Goal: Information Seeking & Learning: Learn about a topic

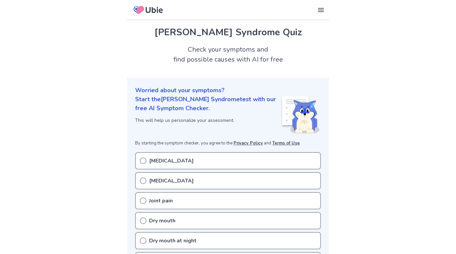
click at [143, 160] on icon at bounding box center [143, 161] width 7 height 7
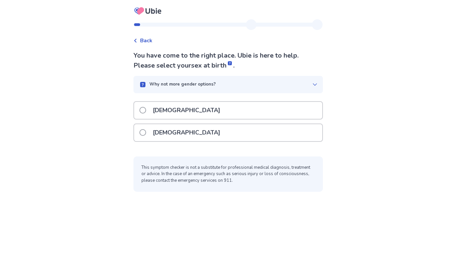
click at [145, 133] on span at bounding box center [142, 132] width 7 height 7
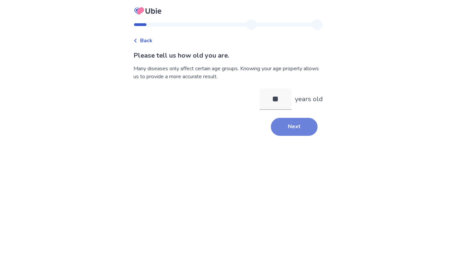
type input "**"
click at [292, 131] on button "Next" at bounding box center [294, 127] width 47 height 18
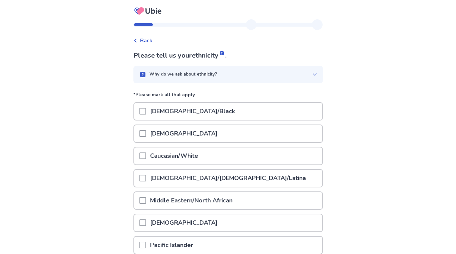
click at [142, 157] on div "Caucasian/White" at bounding box center [228, 156] width 188 height 17
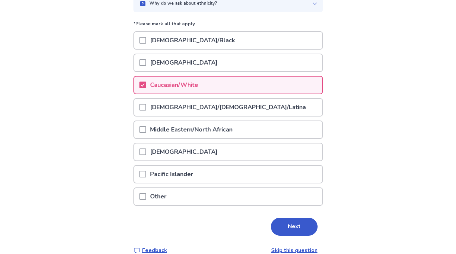
scroll to position [82, 0]
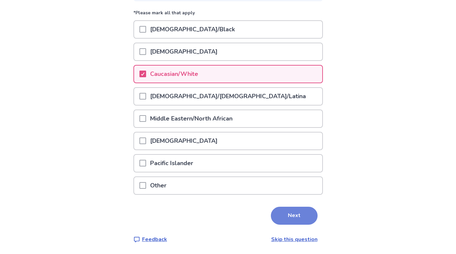
click at [287, 212] on button "Next" at bounding box center [294, 216] width 47 height 18
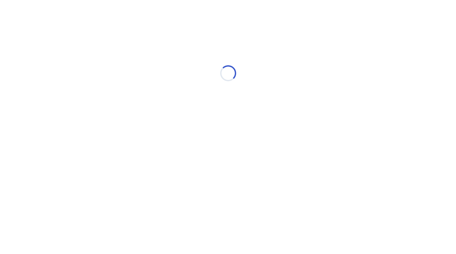
scroll to position [0, 0]
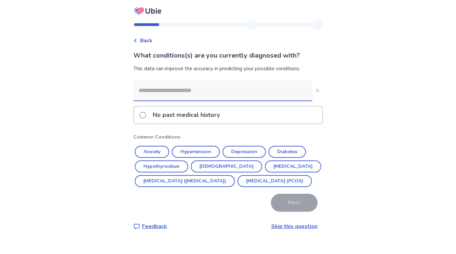
click at [146, 117] on span at bounding box center [142, 115] width 7 height 7
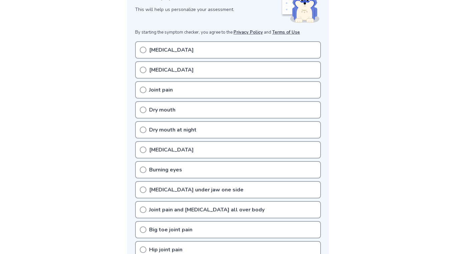
scroll to position [110, 0]
